Goal: Check status: Check status

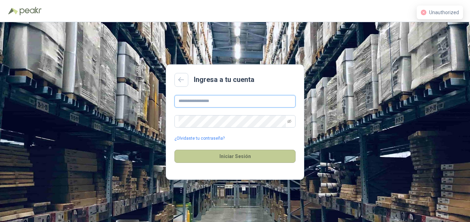
type input "**********"
click at [258, 159] on button "Iniciar Sesión" at bounding box center [235, 156] width 121 height 13
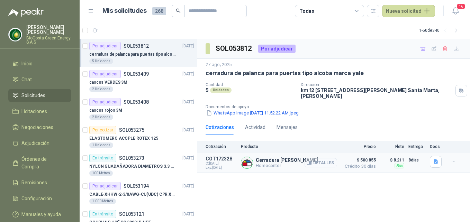
click at [334, 165] on button "Detalles" at bounding box center [321, 162] width 33 height 9
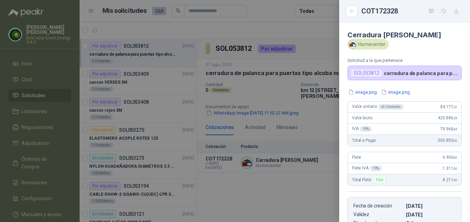
click at [358, 95] on div "Cerradura Manija Satín Alcoba Austin Yale Homecenter Solicitud a la que pertene…" at bounding box center [404, 123] width 131 height 200
click at [361, 96] on button "image.png" at bounding box center [363, 92] width 30 height 7
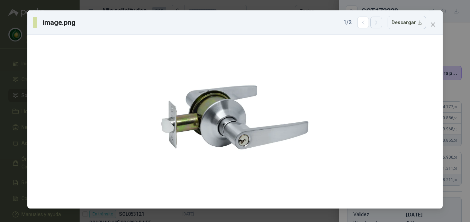
click at [375, 25] on button "button" at bounding box center [376, 23] width 12 height 12
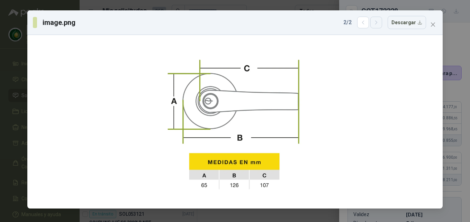
click at [375, 25] on button "button" at bounding box center [376, 23] width 12 height 12
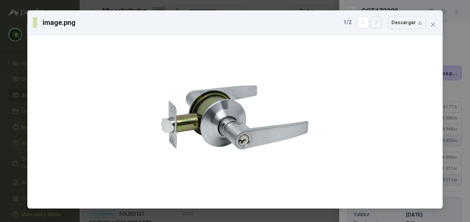
click at [375, 25] on button "button" at bounding box center [376, 23] width 12 height 12
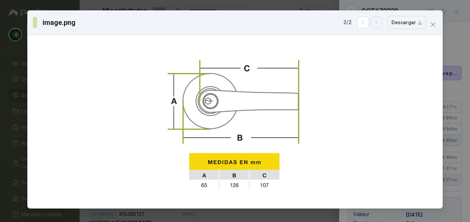
click at [375, 25] on button "button" at bounding box center [376, 23] width 12 height 12
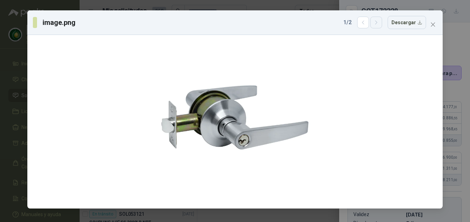
click at [375, 25] on button "button" at bounding box center [376, 23] width 12 height 12
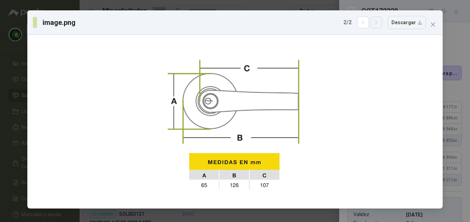
click at [375, 25] on button "button" at bounding box center [376, 23] width 12 height 12
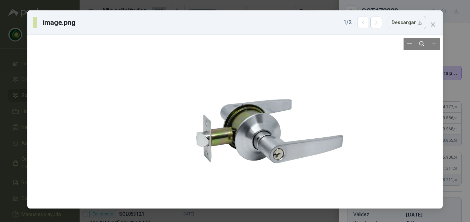
drag, startPoint x: 217, startPoint y: 119, endPoint x: 260, endPoint y: 133, distance: 44.8
click at [260, 133] on div at bounding box center [270, 136] width 168 height 168
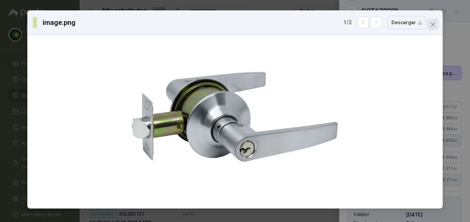
click at [430, 25] on span "Close" at bounding box center [433, 25] width 11 height 6
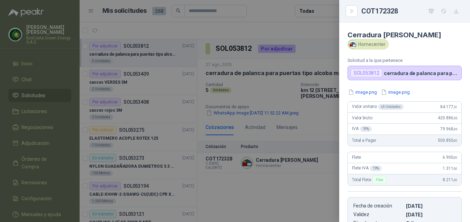
click at [260, 183] on div at bounding box center [235, 111] width 470 height 222
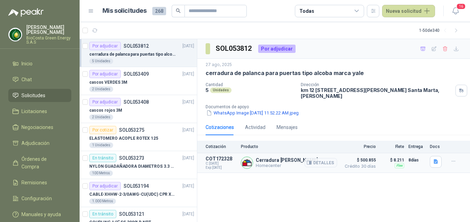
drag, startPoint x: 268, startPoint y: 166, endPoint x: 257, endPoint y: 157, distance: 14.3
click at [257, 158] on p "Cerradura [PERSON_NAME]" at bounding box center [287, 161] width 62 height 6
copy p "Cerradura [PERSON_NAME]"
